Goal: Transaction & Acquisition: Purchase product/service

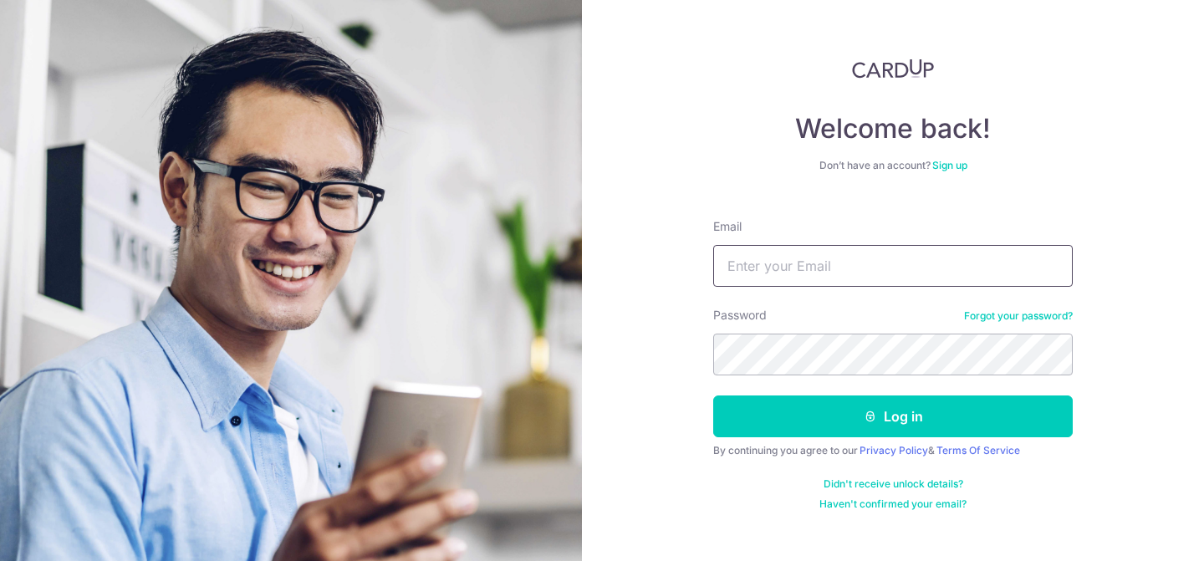
click at [790, 278] on input "Email" at bounding box center [893, 266] width 360 height 42
type input "nuanqin@gmail.com"
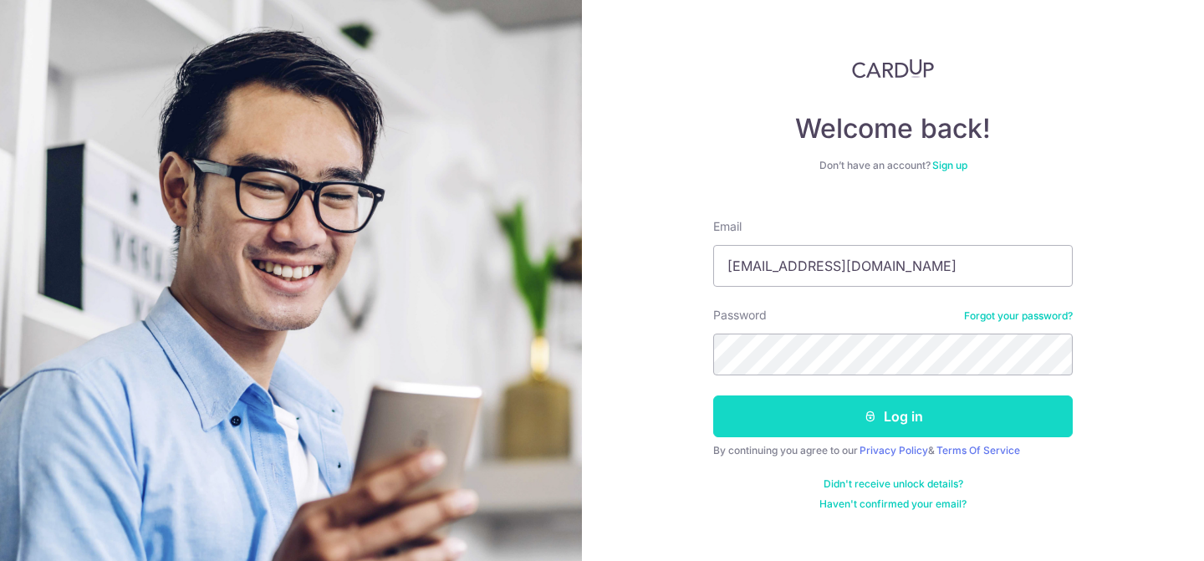
click at [930, 413] on button "Log in" at bounding box center [893, 417] width 360 height 42
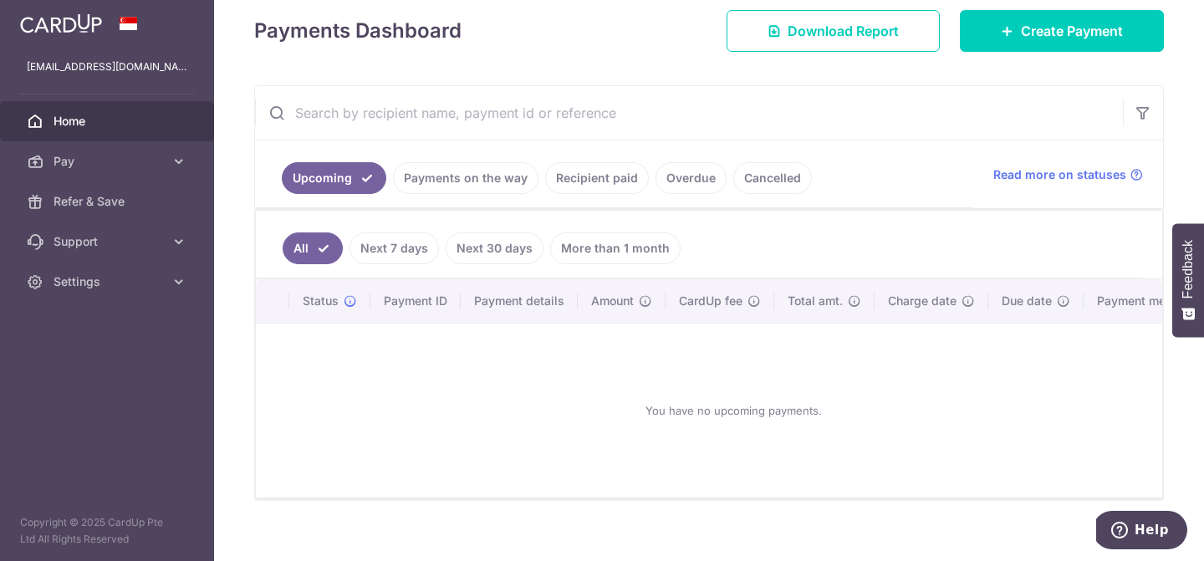
scroll to position [265, 0]
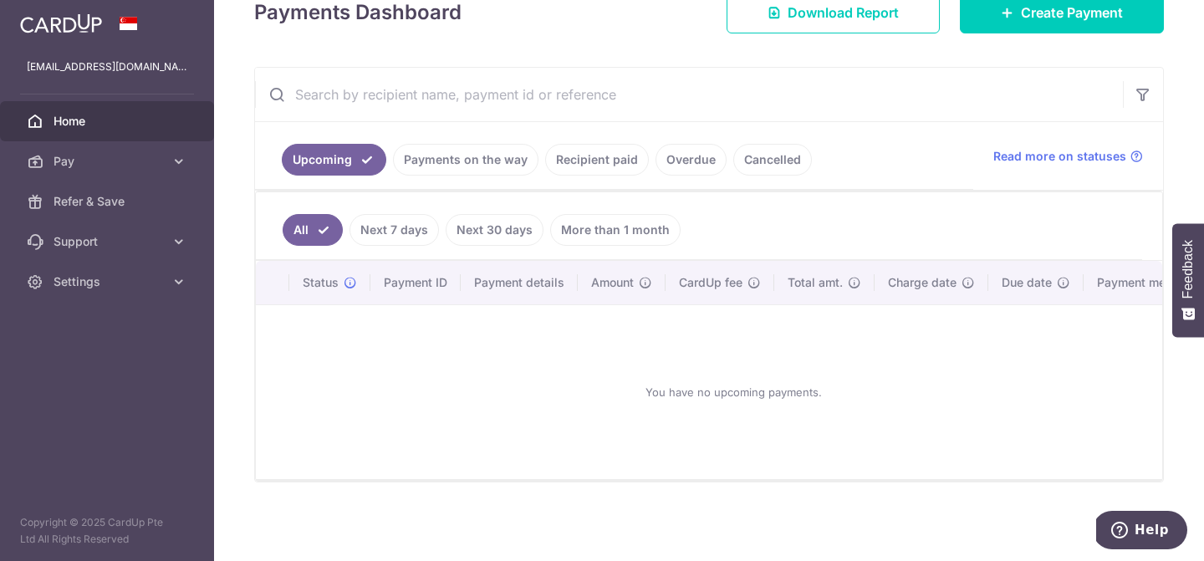
click at [602, 151] on link "Recipient paid" at bounding box center [597, 160] width 104 height 32
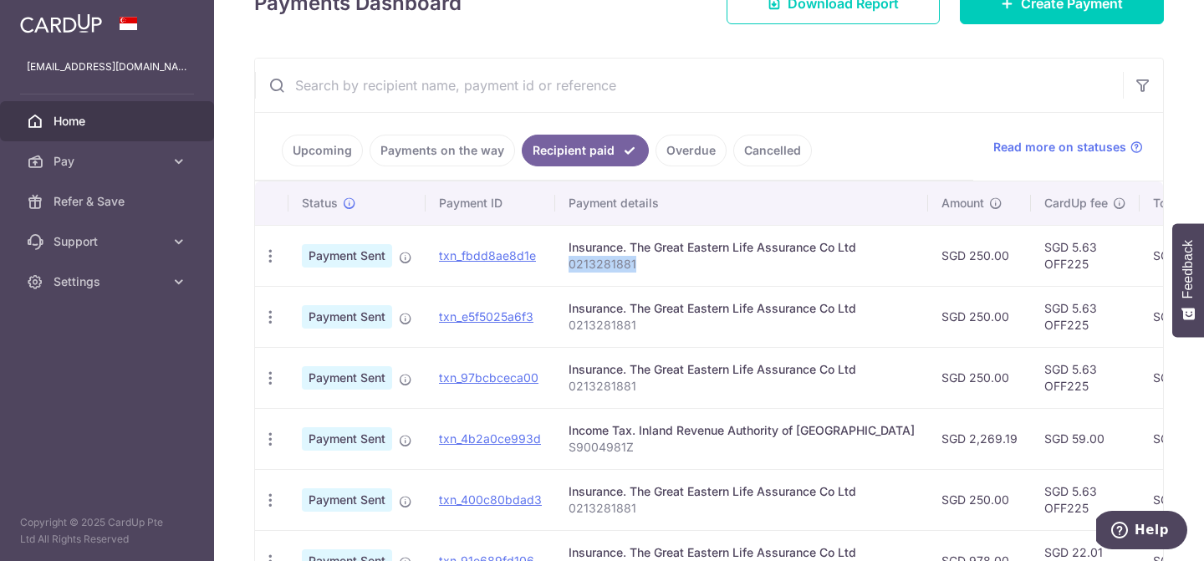
drag, startPoint x: 666, startPoint y: 271, endPoint x: 558, endPoint y: 270, distance: 107.9
click at [558, 270] on td "Insurance. The Great Eastern Life Assurance Co Ltd 0213281881" at bounding box center [741, 255] width 373 height 61
copy p "0213281881"
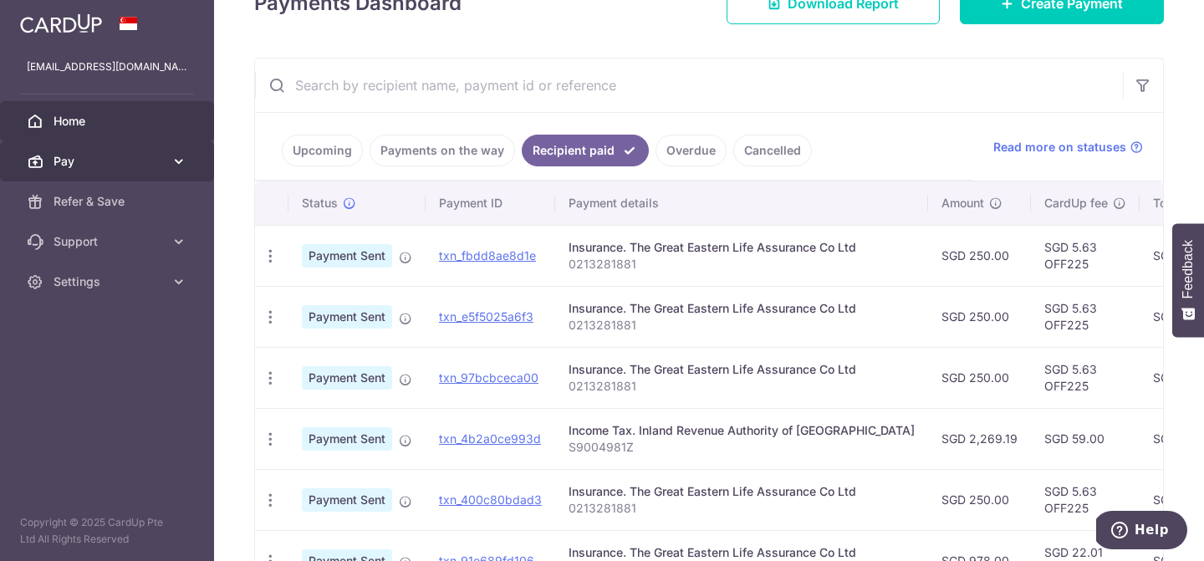
click at [104, 161] on span "Pay" at bounding box center [109, 161] width 110 height 17
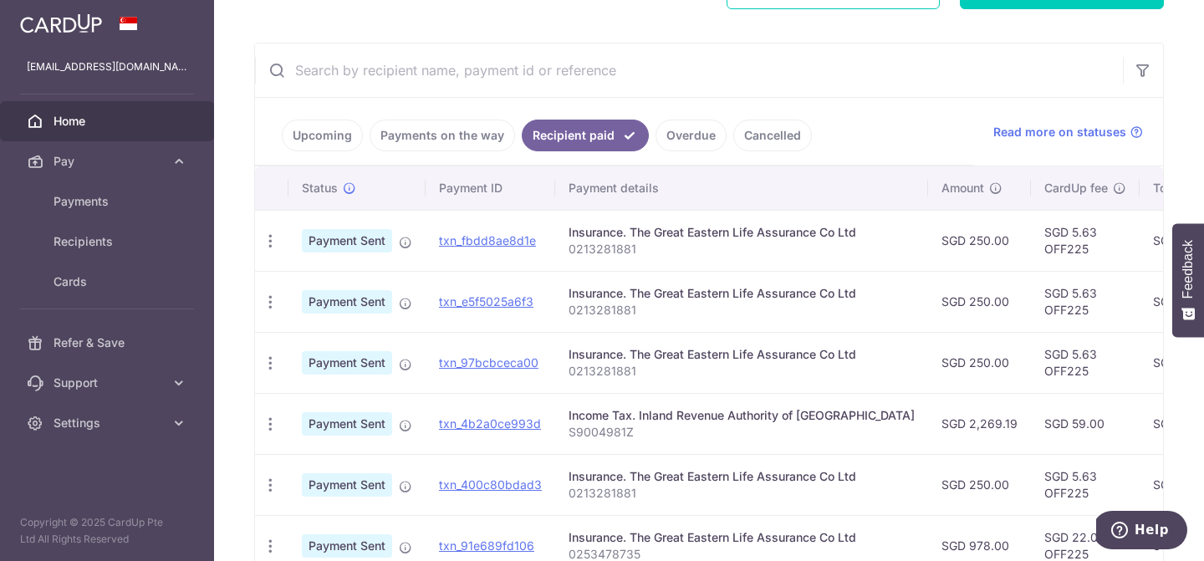
scroll to position [124, 0]
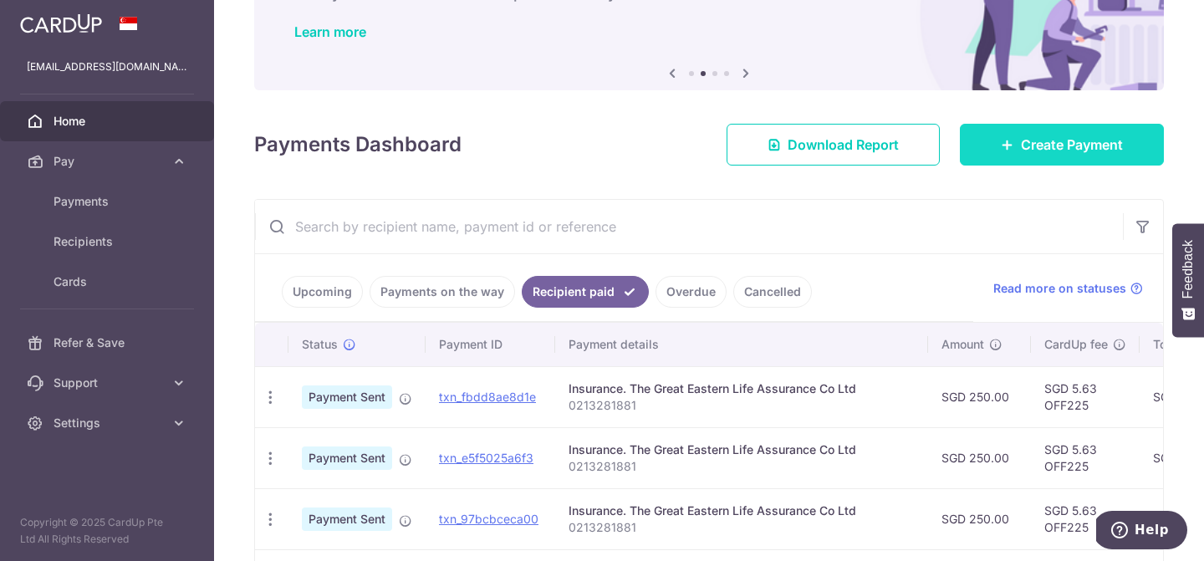
click at [1001, 146] on icon at bounding box center [1007, 144] width 13 height 13
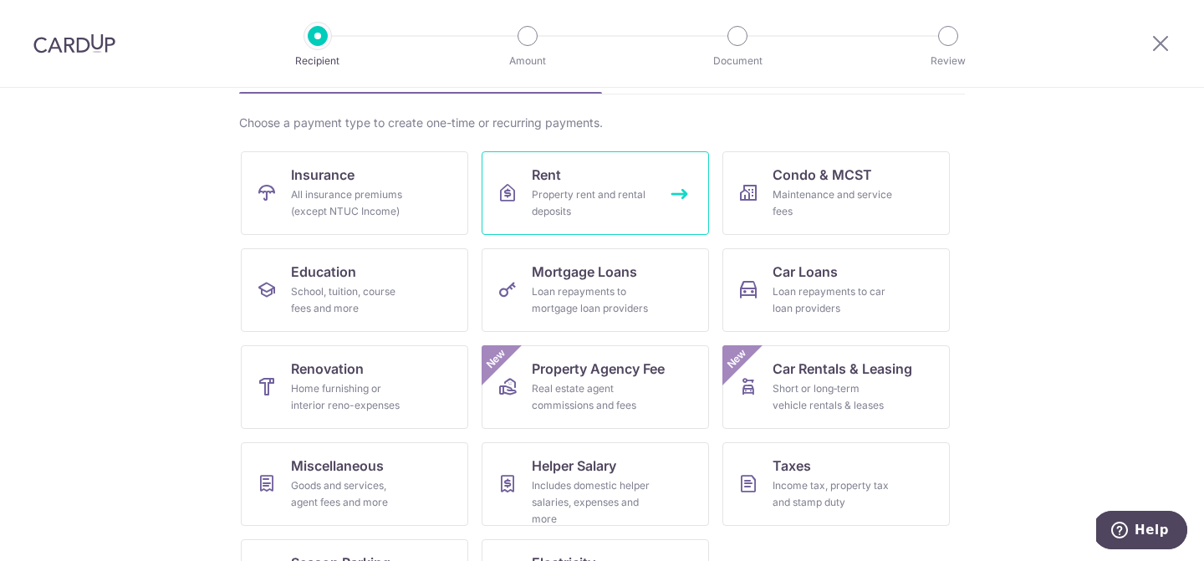
scroll to position [187, 0]
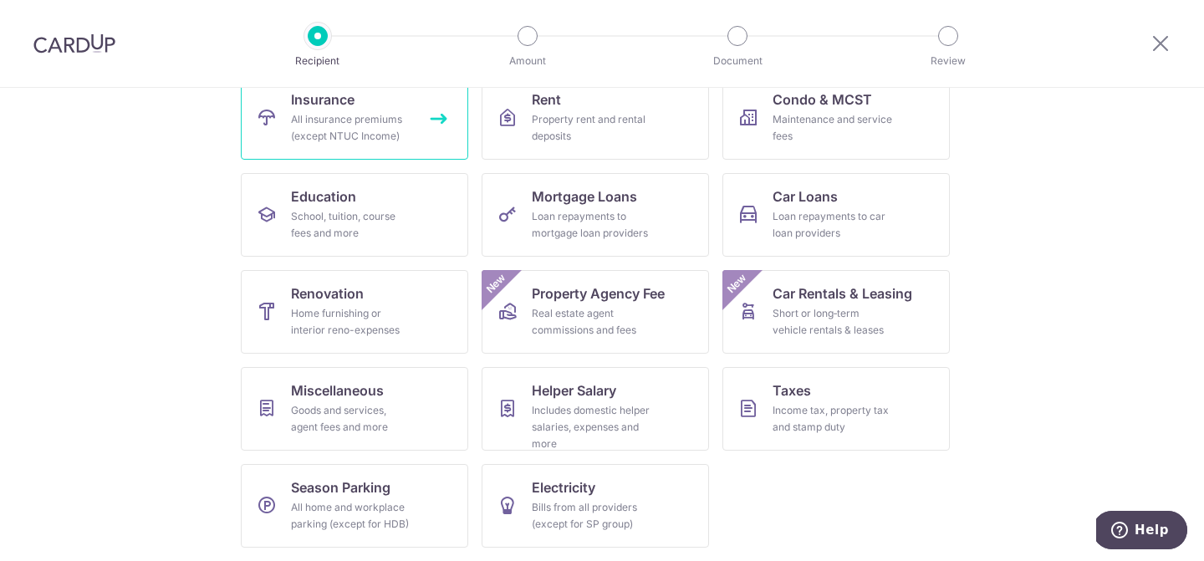
click at [339, 137] on div "All insurance premiums (except NTUC Income)" at bounding box center [351, 127] width 120 height 33
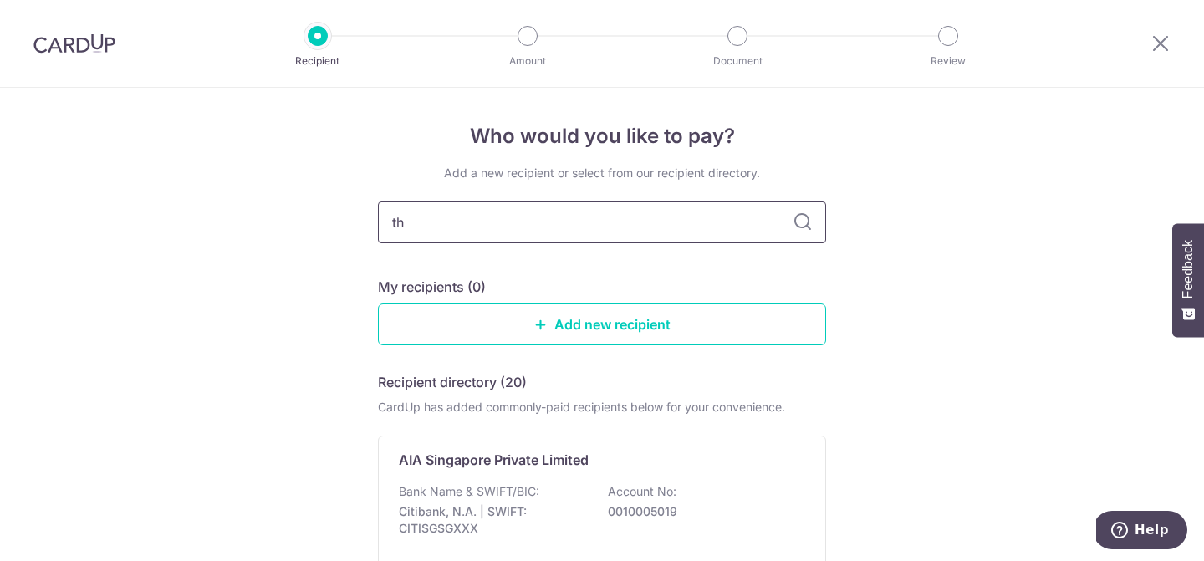
type input "t"
type input "great"
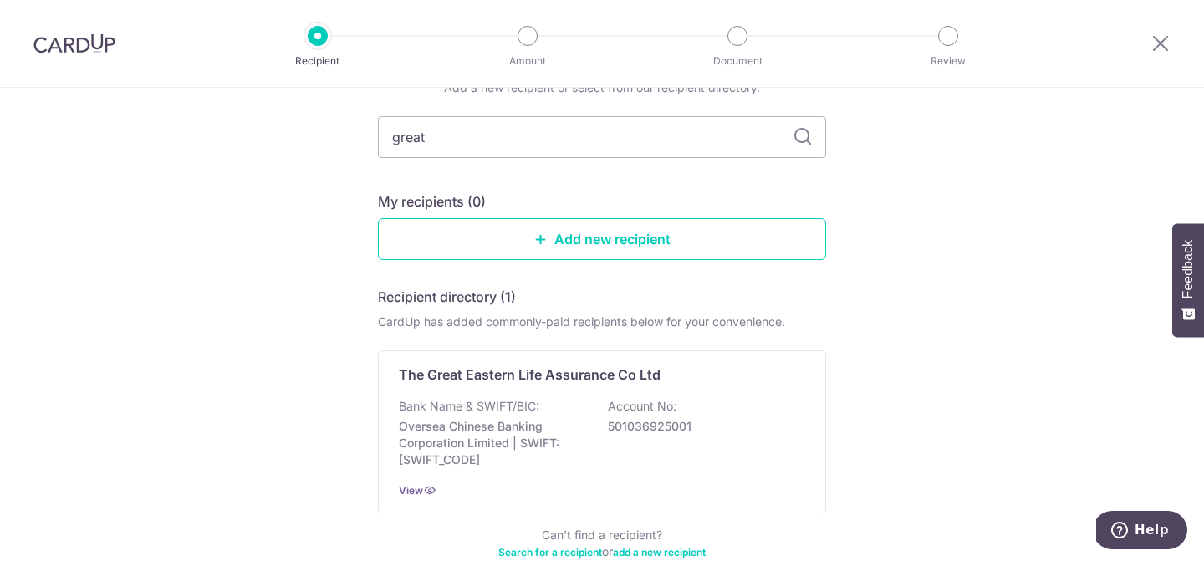
scroll to position [140, 0]
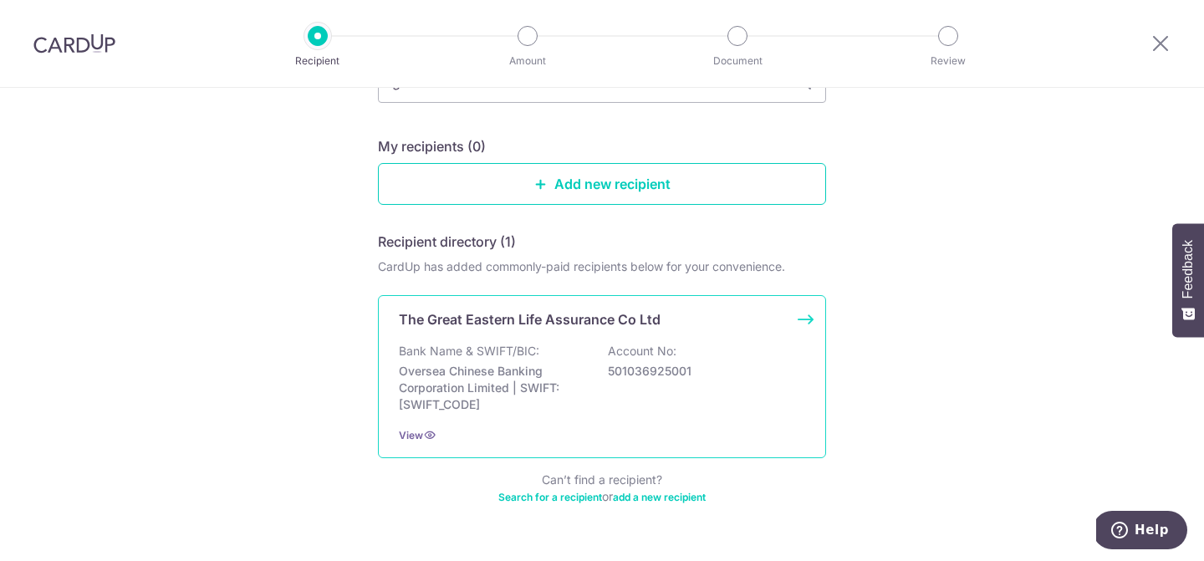
click at [539, 374] on p "Oversea Chinese Banking Corporation Limited | SWIFT: OCBCSGSGXXX" at bounding box center [492, 388] width 187 height 50
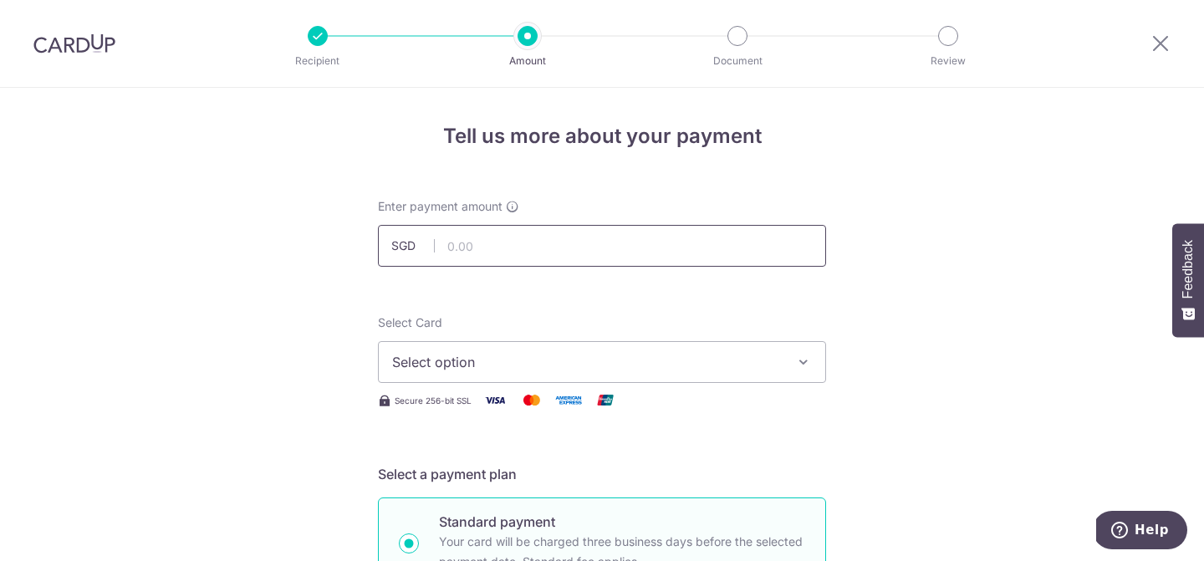
click at [489, 253] on input "text" at bounding box center [602, 246] width 448 height 42
type input "250.00"
click at [479, 360] on span "Select option" at bounding box center [587, 362] width 390 height 20
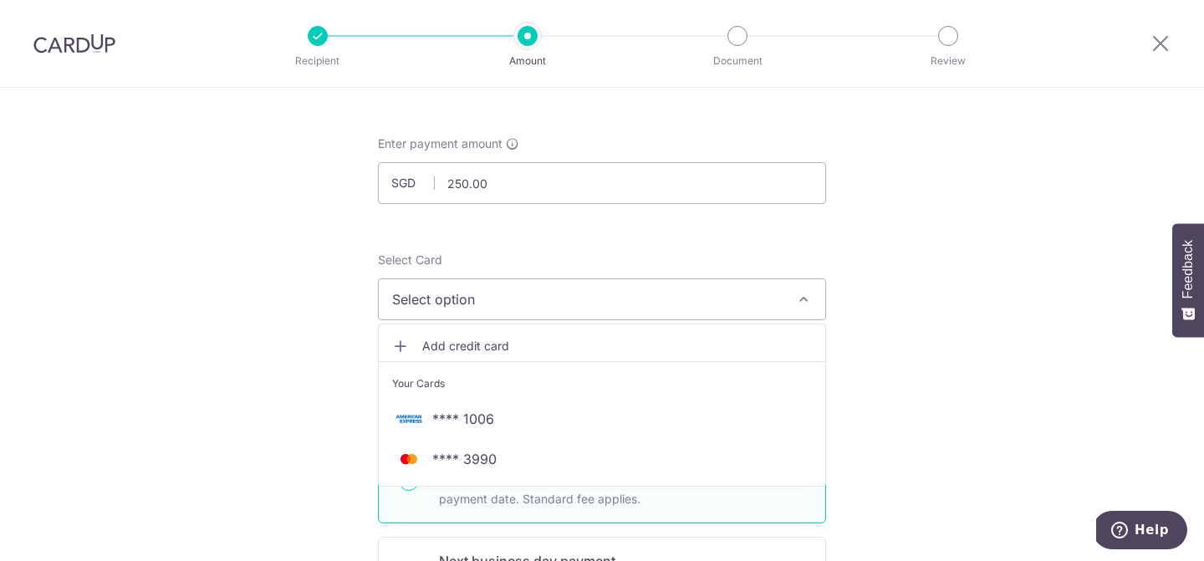
scroll to position [124, 0]
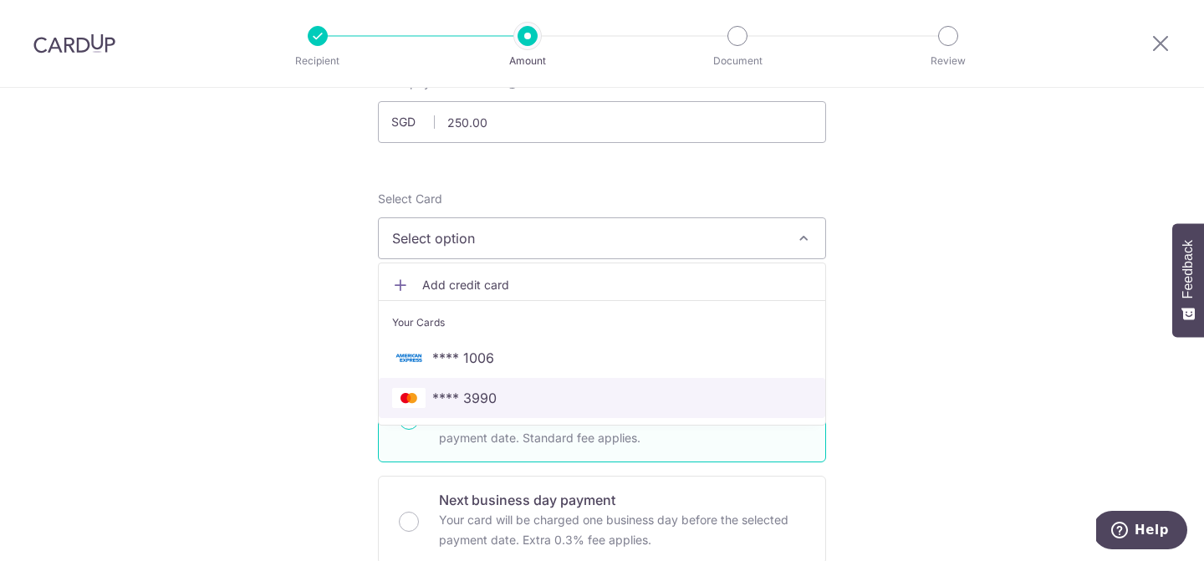
click at [471, 398] on span "**** 3990" at bounding box center [464, 398] width 64 height 20
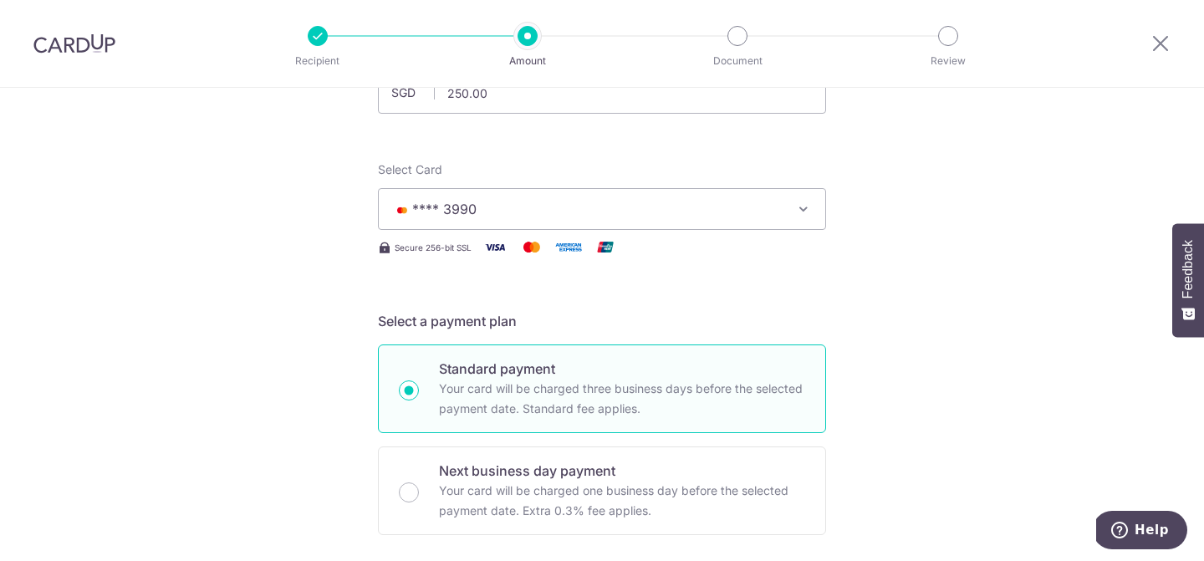
scroll to position [399, 0]
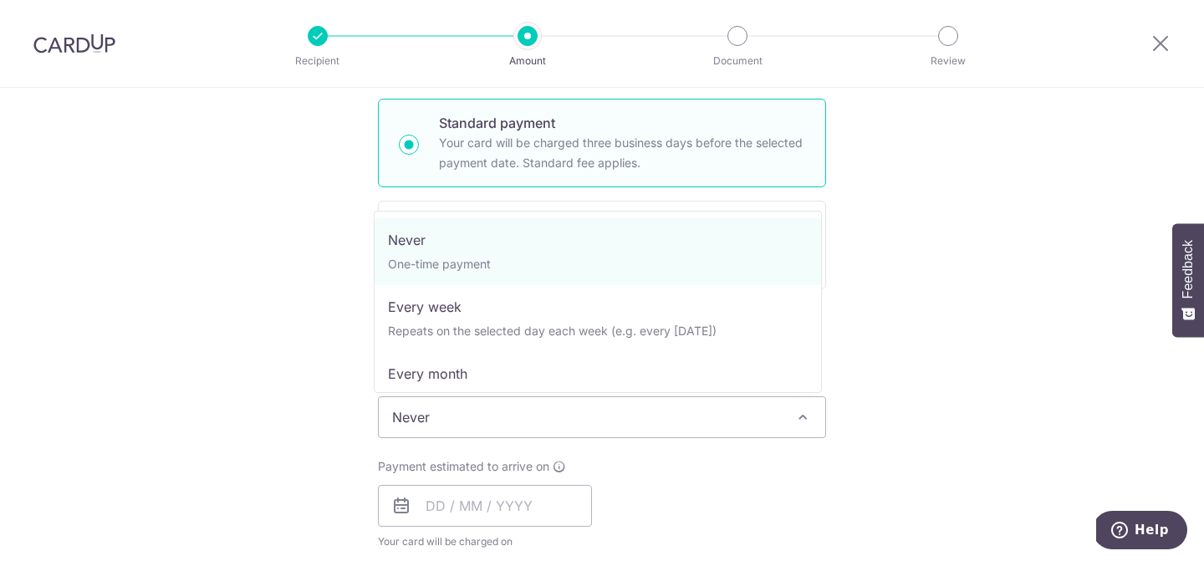
click at [554, 413] on span "Never" at bounding box center [602, 417] width 447 height 40
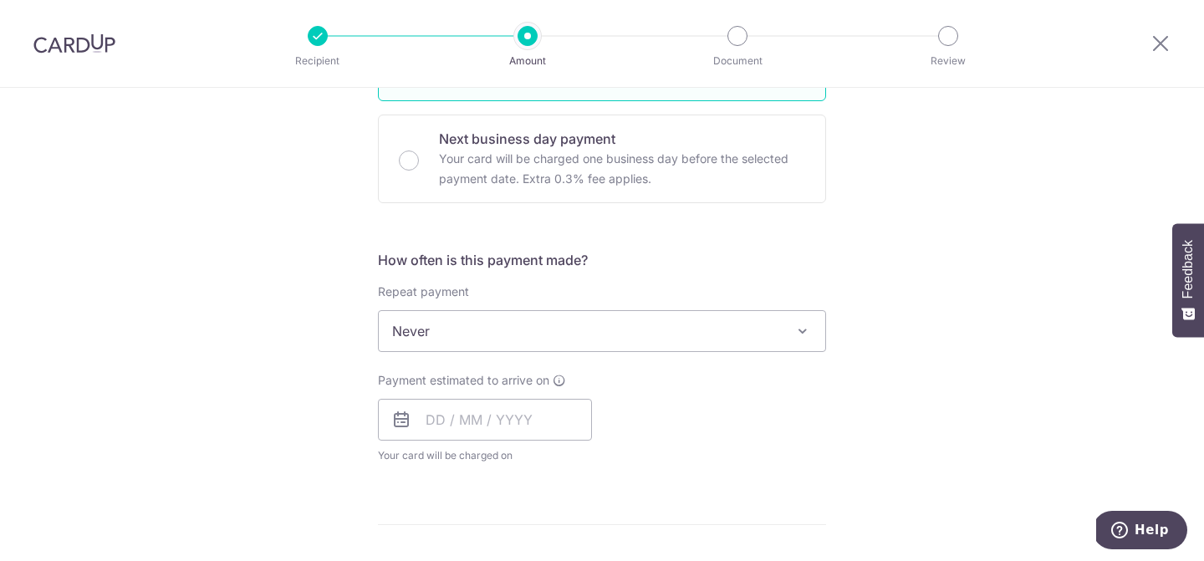
scroll to position [488, 0]
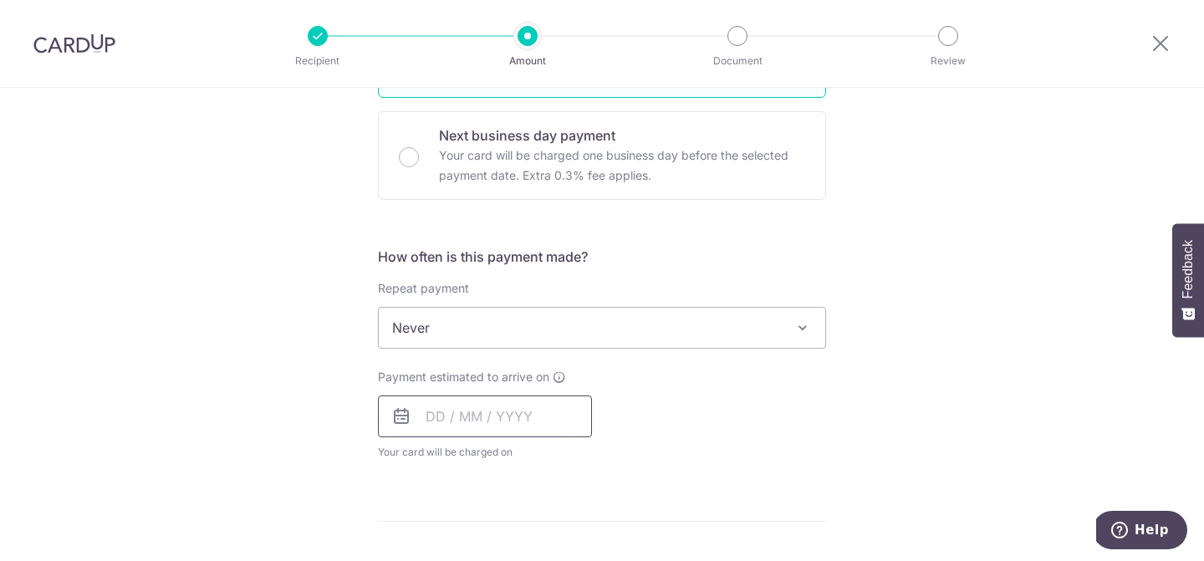
click at [543, 413] on input "text" at bounding box center [485, 417] width 214 height 42
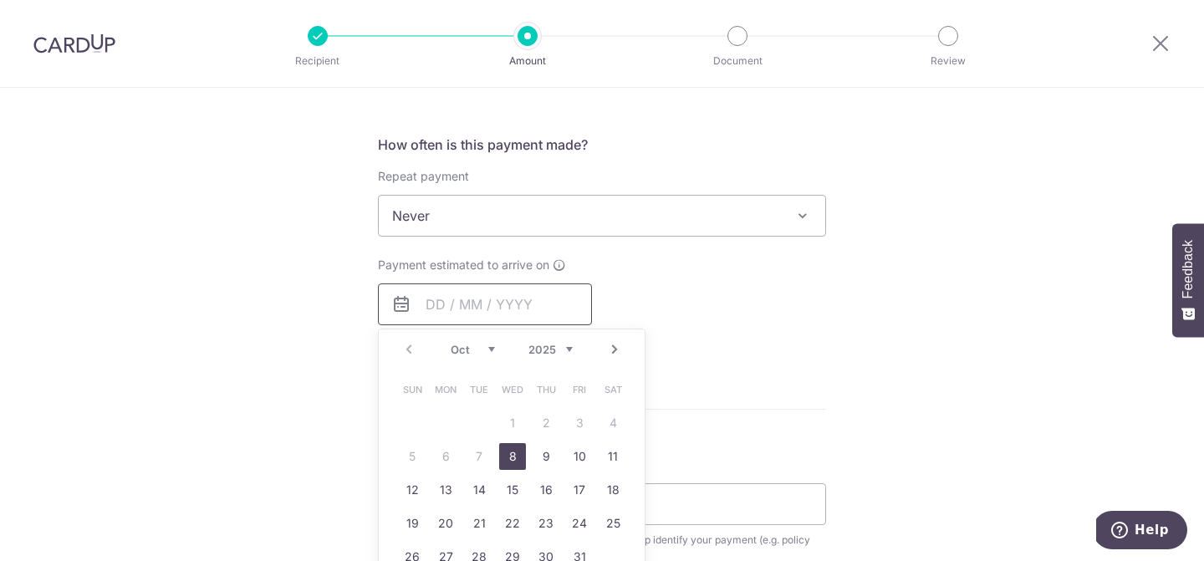
scroll to position [626, 0]
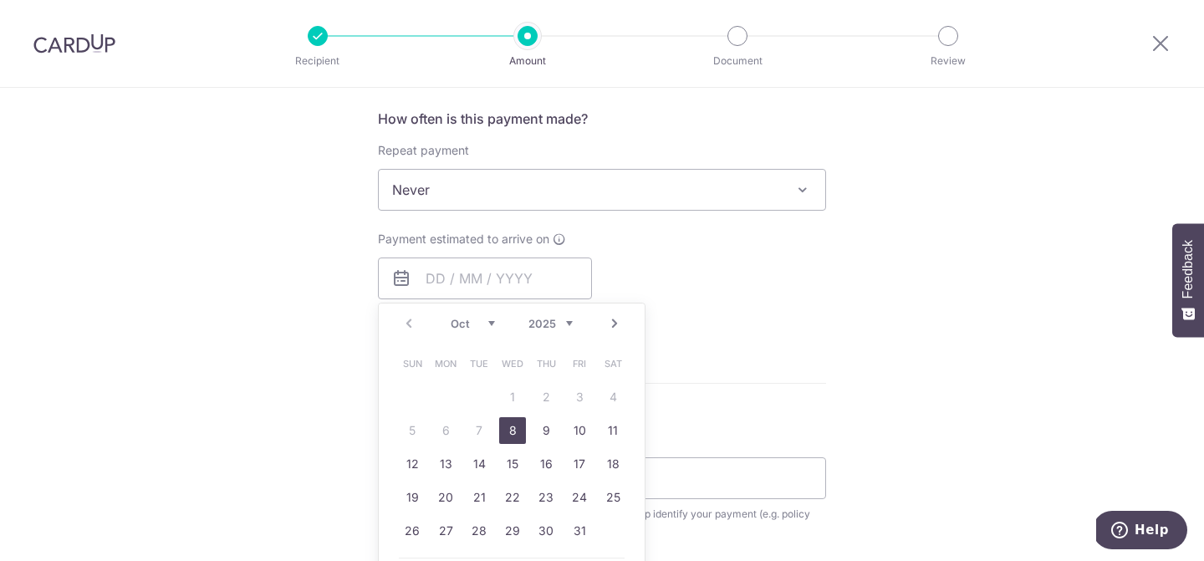
click at [515, 430] on link "8" at bounding box center [512, 430] width 27 height 27
type input "08/10/2025"
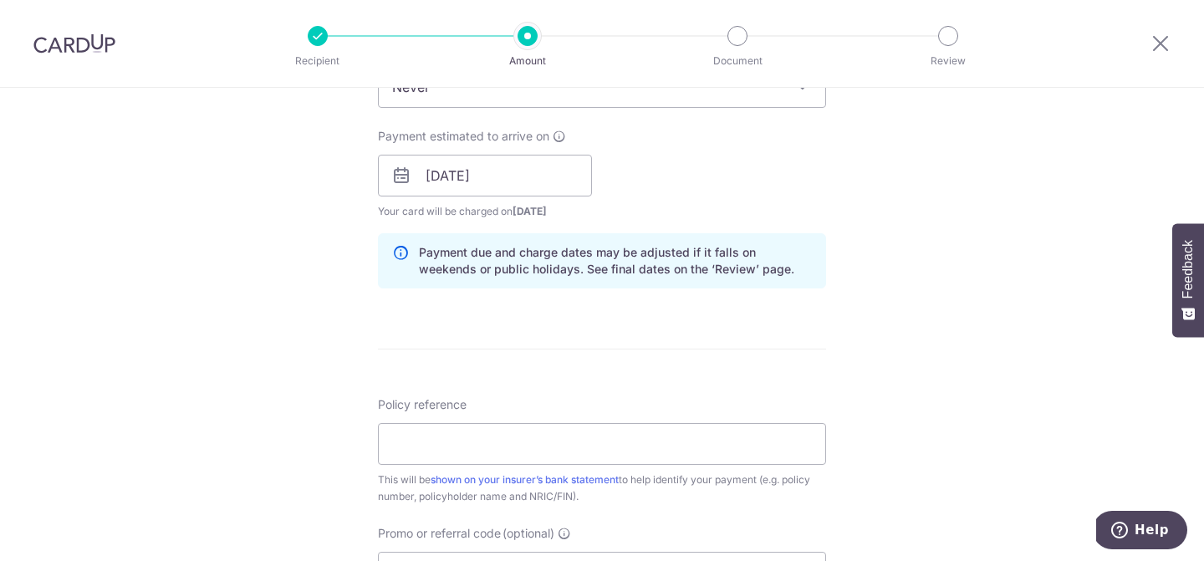
scroll to position [773, 0]
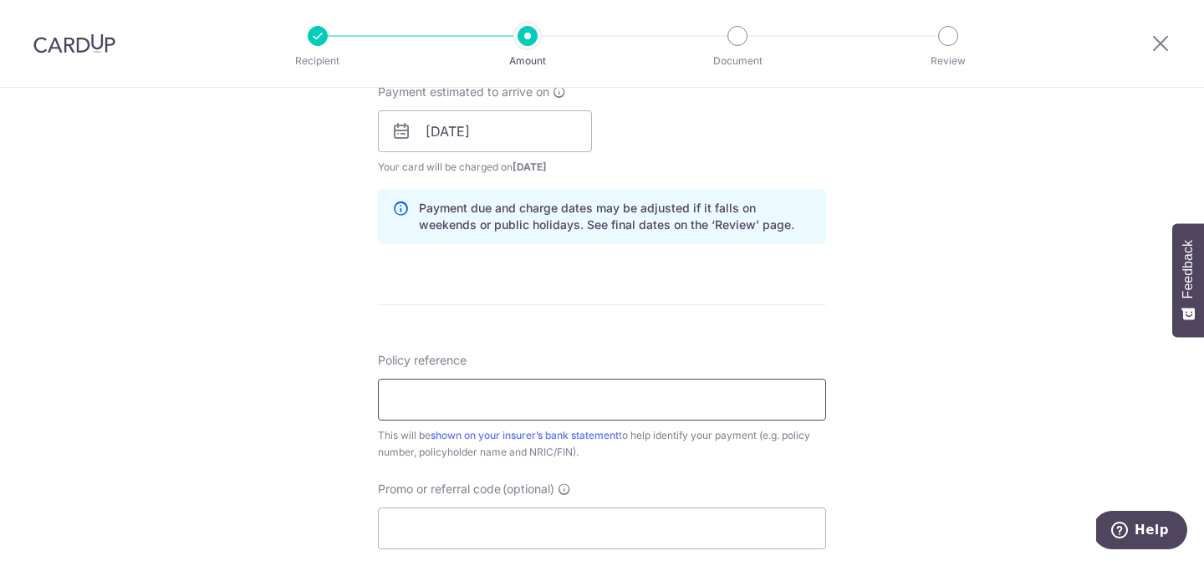
click at [518, 394] on input "Policy reference" at bounding box center [602, 400] width 448 height 42
paste input "0213281881"
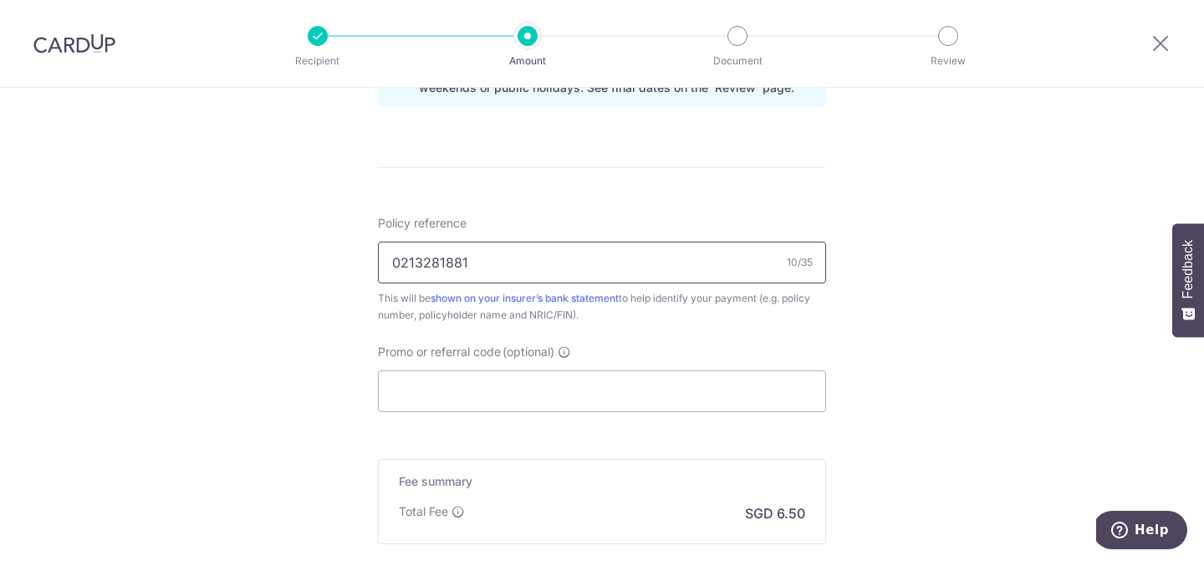
scroll to position [934, 0]
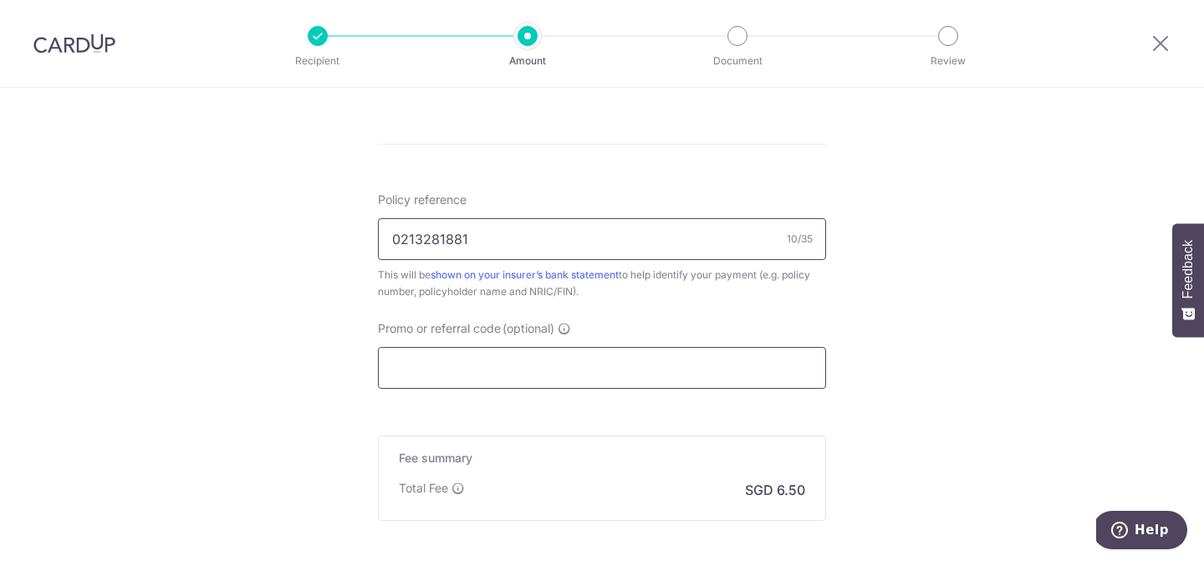
type input "0213281881"
click at [495, 363] on input "Promo or referral code (optional)" at bounding box center [602, 368] width 448 height 42
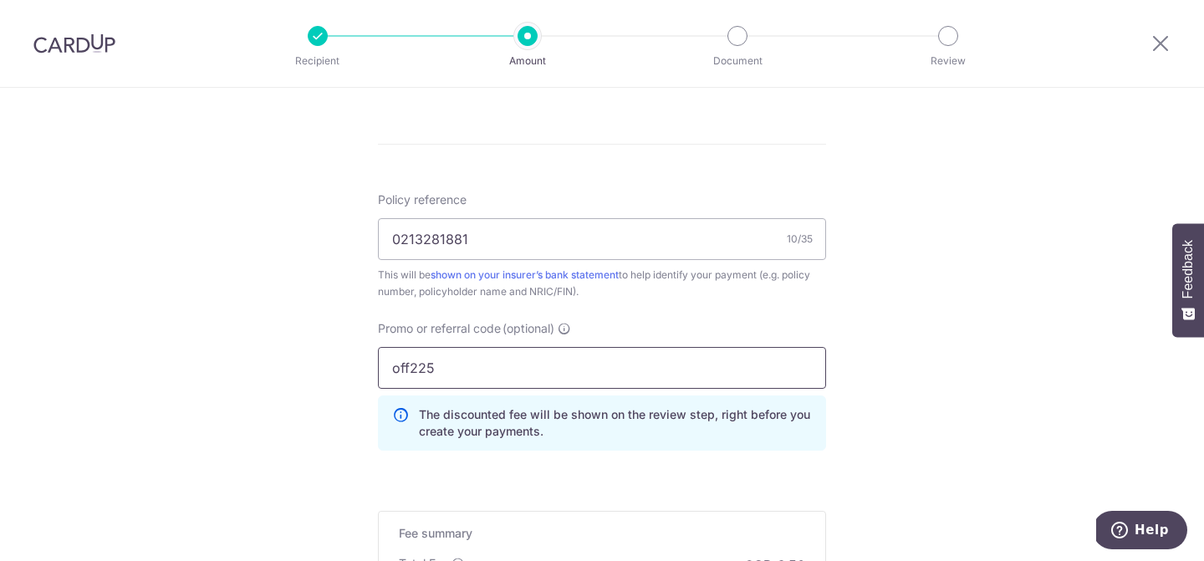
type input "off225"
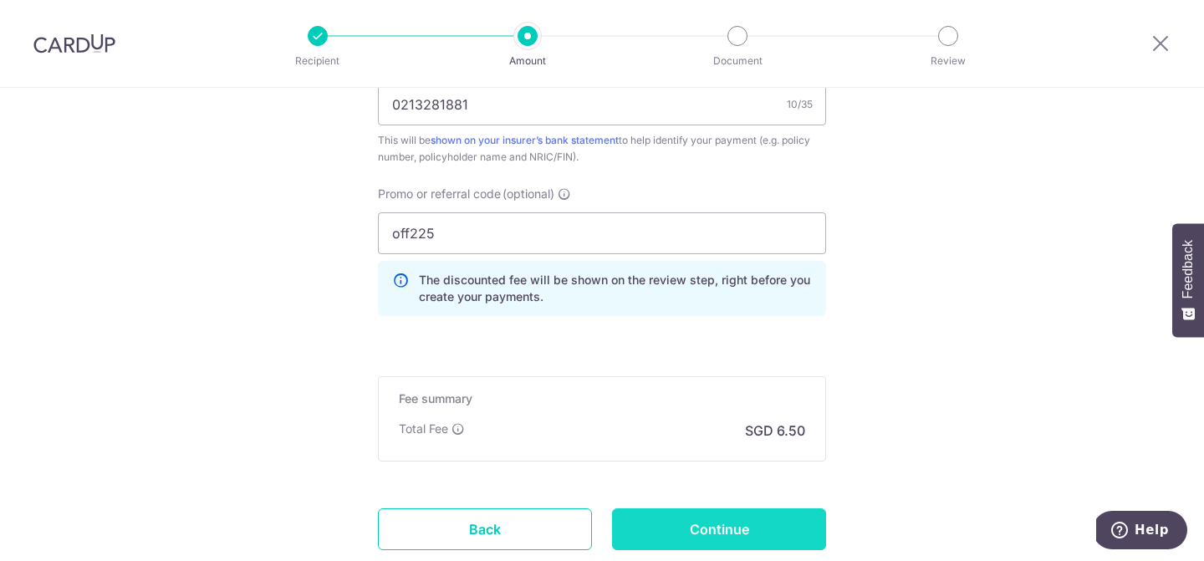
click at [679, 532] on input "Continue" at bounding box center [719, 529] width 214 height 42
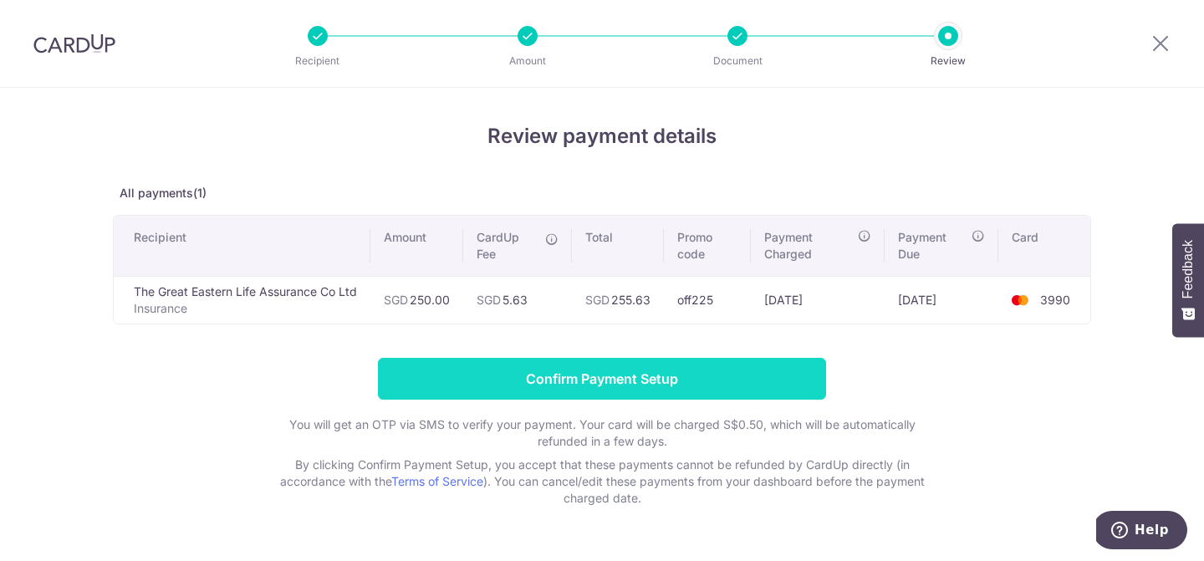
click at [615, 382] on input "Confirm Payment Setup" at bounding box center [602, 379] width 448 height 42
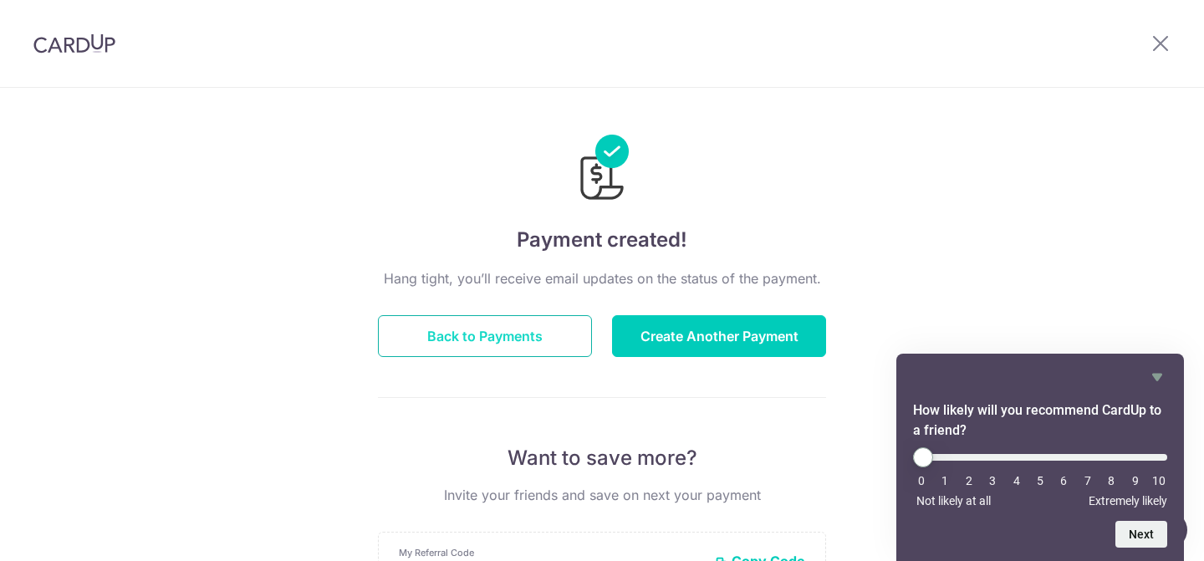
click at [407, 331] on button "Back to Payments" at bounding box center [485, 336] width 214 height 42
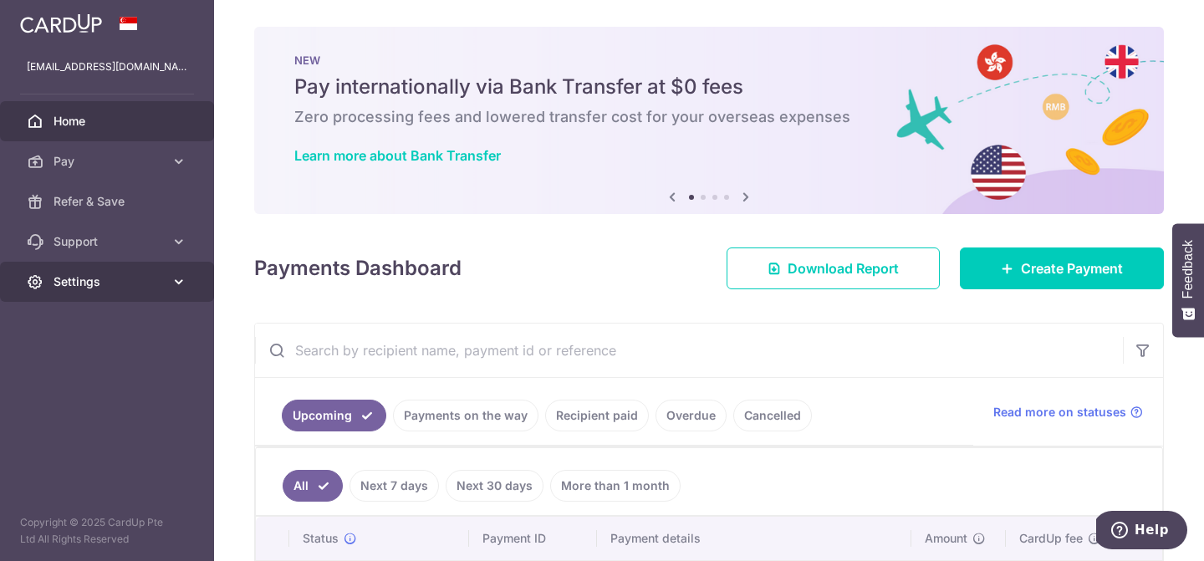
click at [156, 292] on link "Settings" at bounding box center [107, 282] width 214 height 40
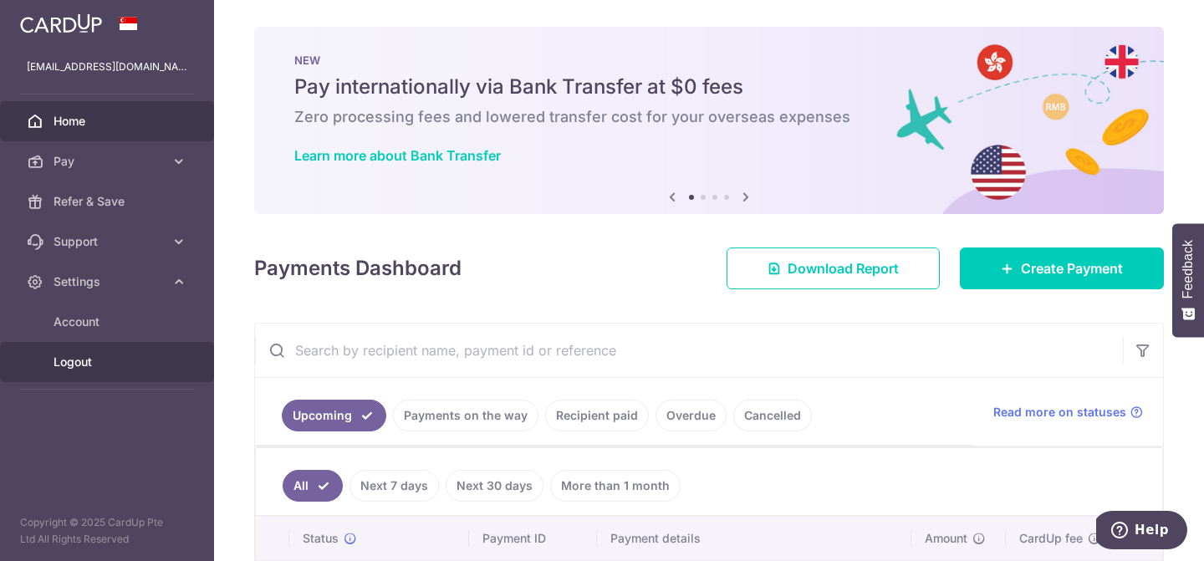
click at [81, 365] on span "Logout" at bounding box center [109, 362] width 110 height 17
